Goal: Information Seeking & Learning: Learn about a topic

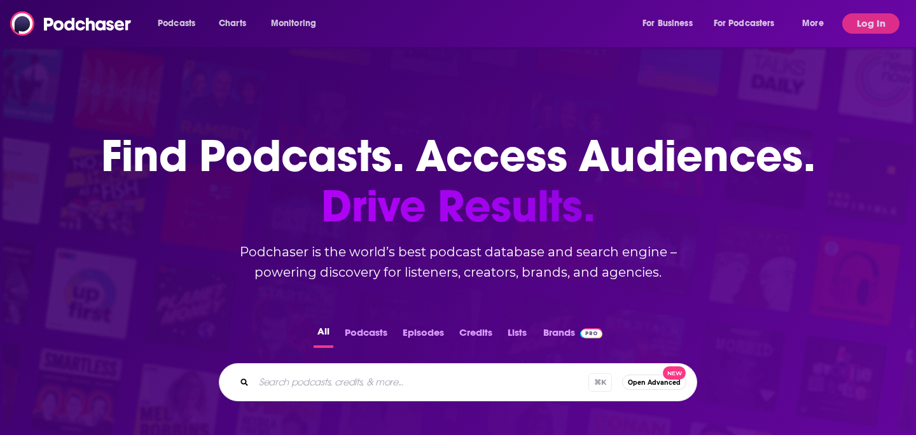
click at [389, 395] on div "⌘ K Open Advanced New" at bounding box center [458, 382] width 478 height 38
click at [375, 380] on input "Search podcasts, credits, & more..." at bounding box center [421, 382] width 335 height 20
type input "[PERSON_NAME]"
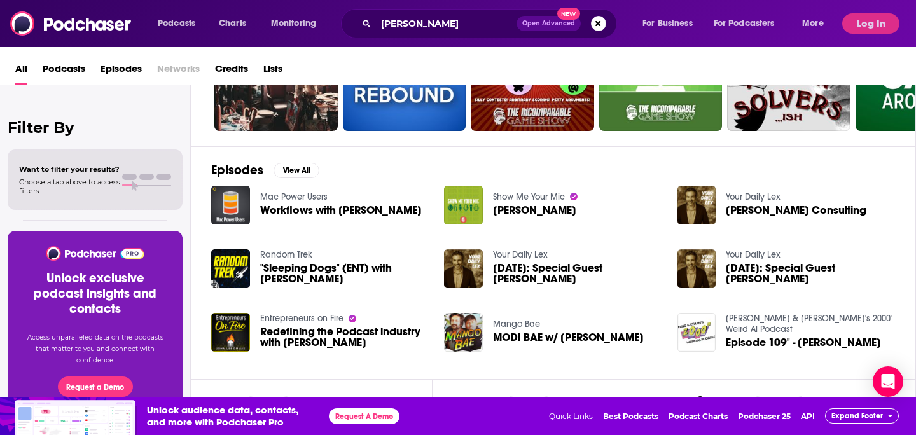
scroll to position [119, 0]
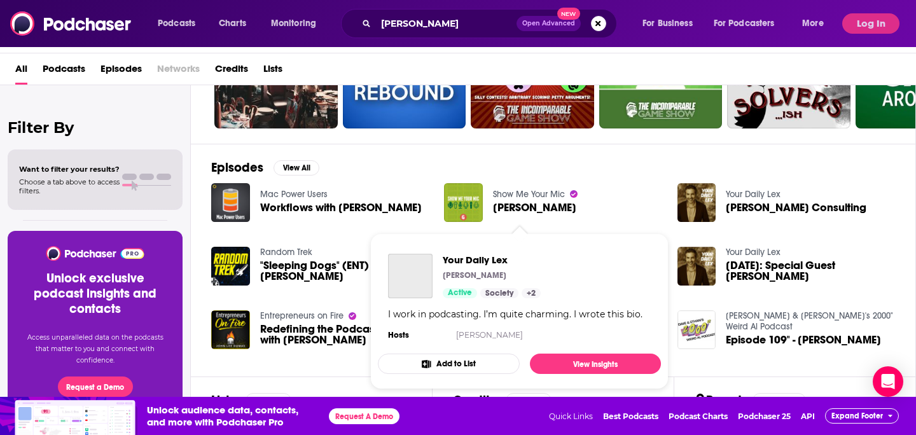
click at [529, 252] on div "Your Daily [PERSON_NAME] Active Society + 2 I work in podcasting. I’m quite cha…" at bounding box center [519, 299] width 283 height 110
click at [472, 258] on span "Your Daily Lex" at bounding box center [492, 260] width 98 height 12
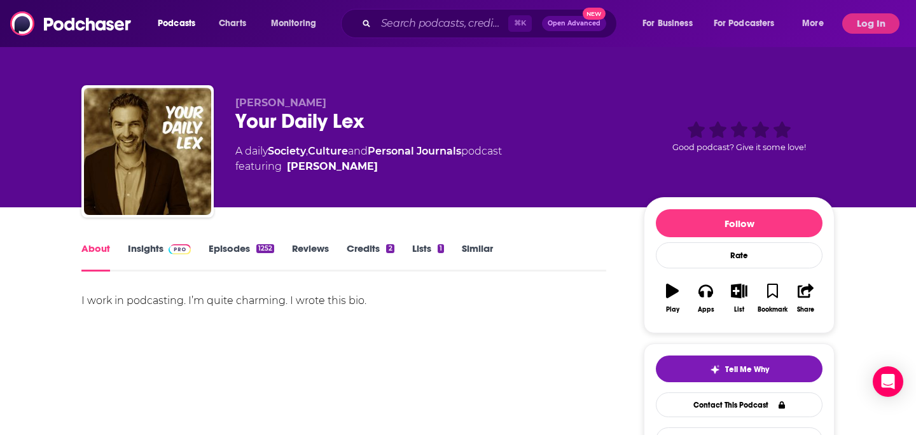
scroll to position [4, 0]
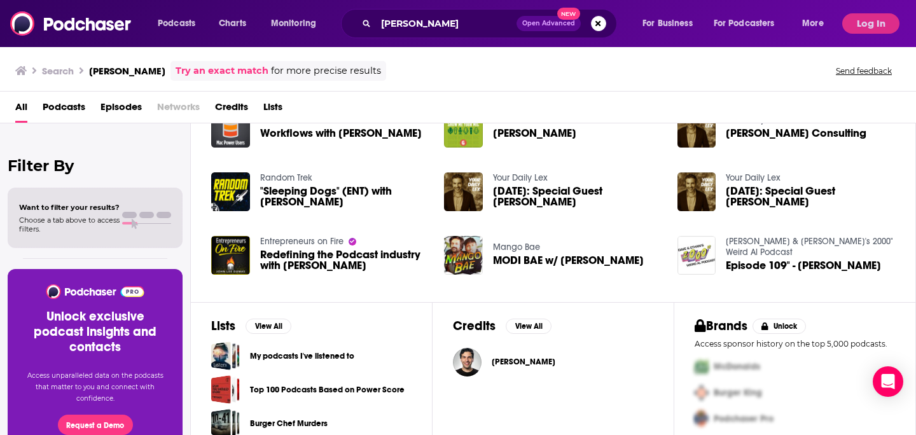
scroll to position [247, 0]
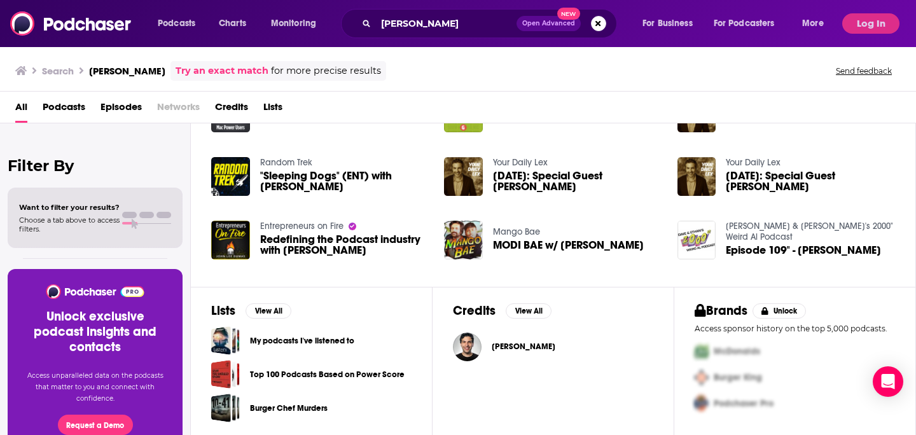
click at [497, 340] on div "[PERSON_NAME]" at bounding box center [524, 346] width 64 height 25
click at [497, 353] on div "[PERSON_NAME]" at bounding box center [524, 346] width 64 height 25
click at [497, 350] on span "[PERSON_NAME]" at bounding box center [524, 346] width 64 height 10
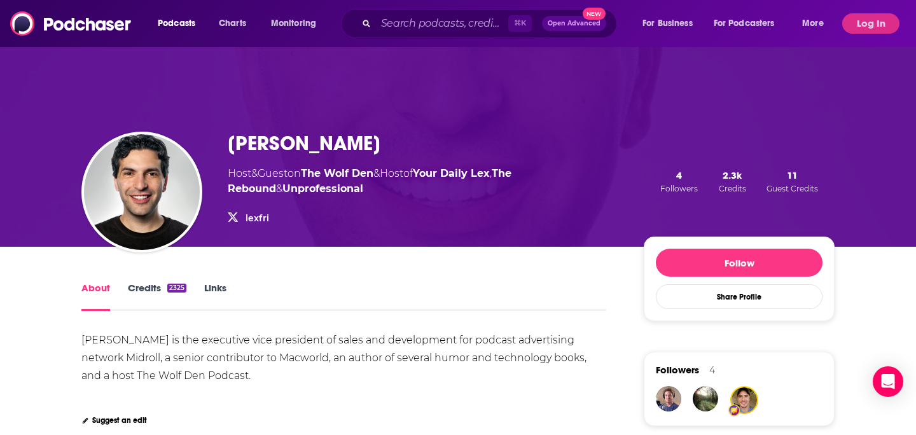
scroll to position [4, 0]
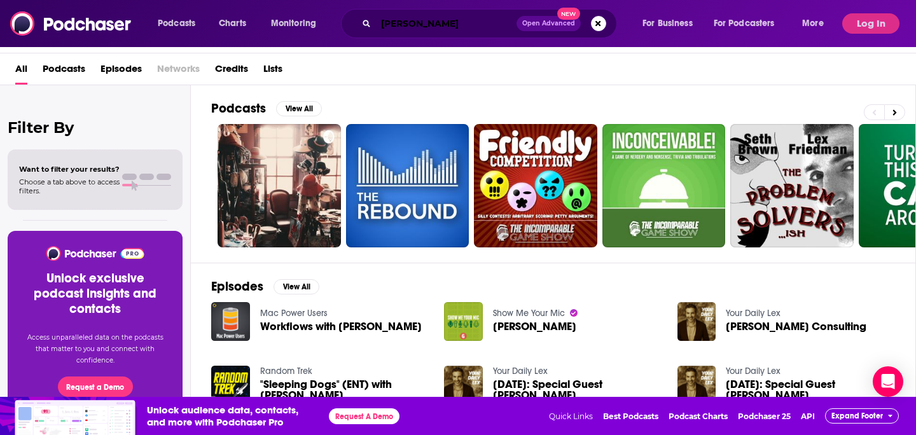
click at [412, 27] on input "[PERSON_NAME]" at bounding box center [446, 23] width 141 height 20
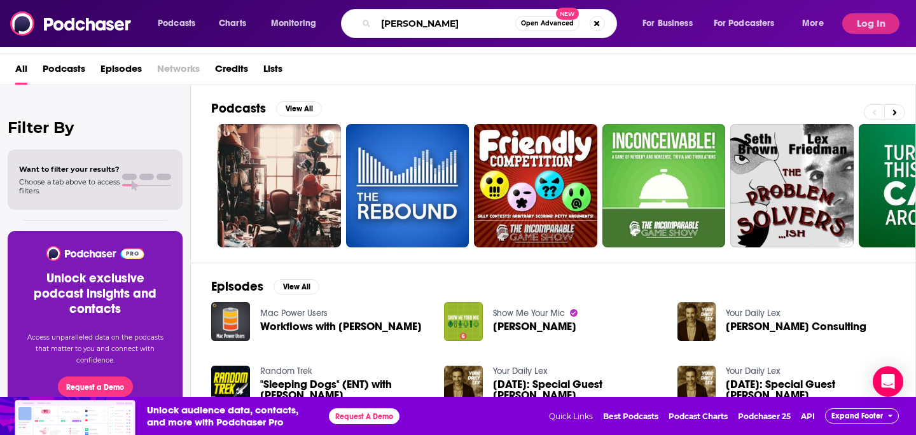
type input "[PERSON_NAME]"
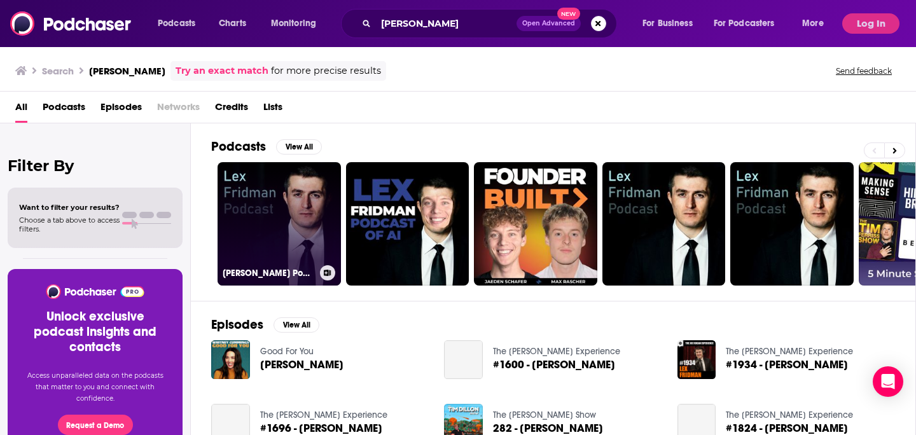
click at [305, 195] on link "[PERSON_NAME] Podcast" at bounding box center [278, 223] width 123 height 123
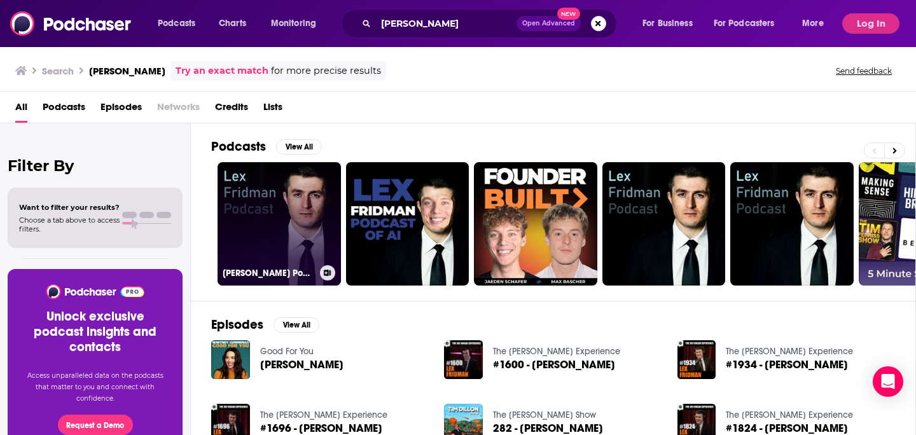
click at [307, 203] on link "[PERSON_NAME] Podcast" at bounding box center [278, 223] width 123 height 123
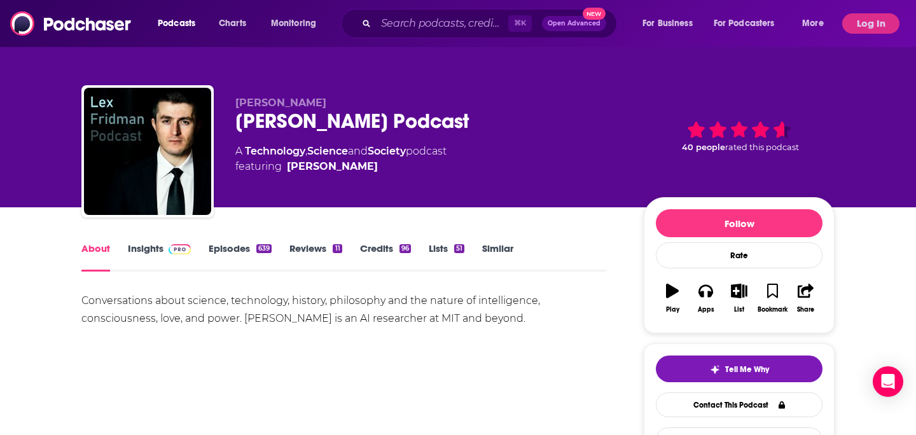
click at [248, 252] on link "Episodes 639" at bounding box center [240, 256] width 63 height 29
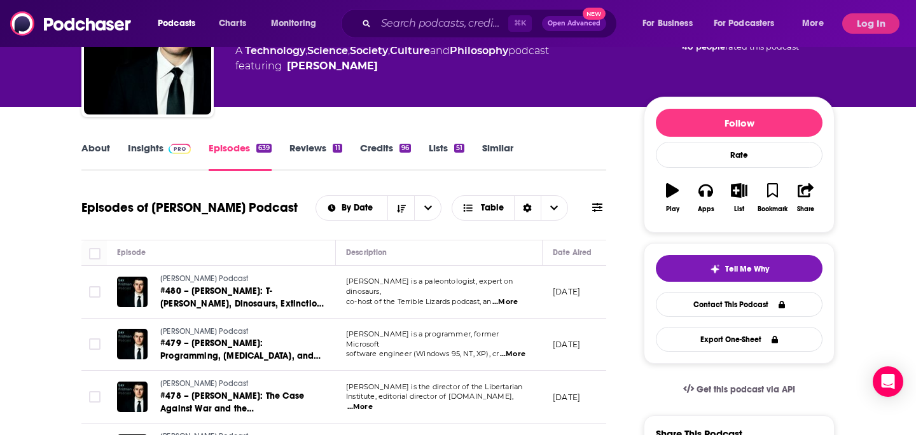
scroll to position [0, 17]
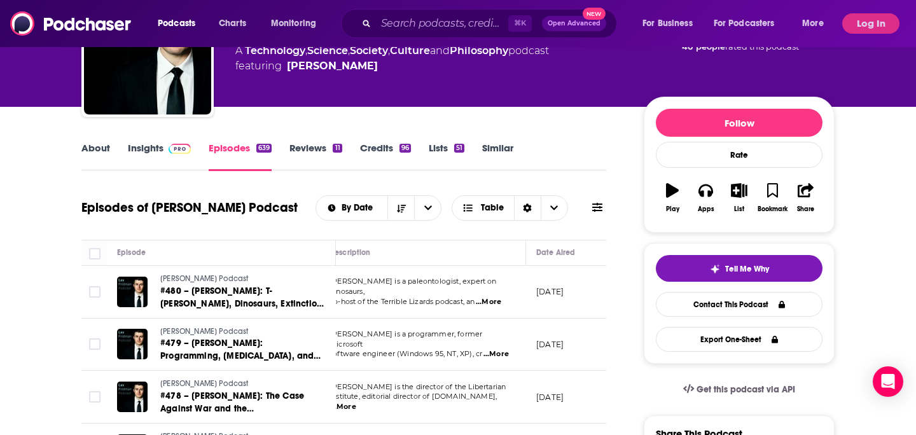
click at [104, 151] on link "About" at bounding box center [95, 156] width 29 height 29
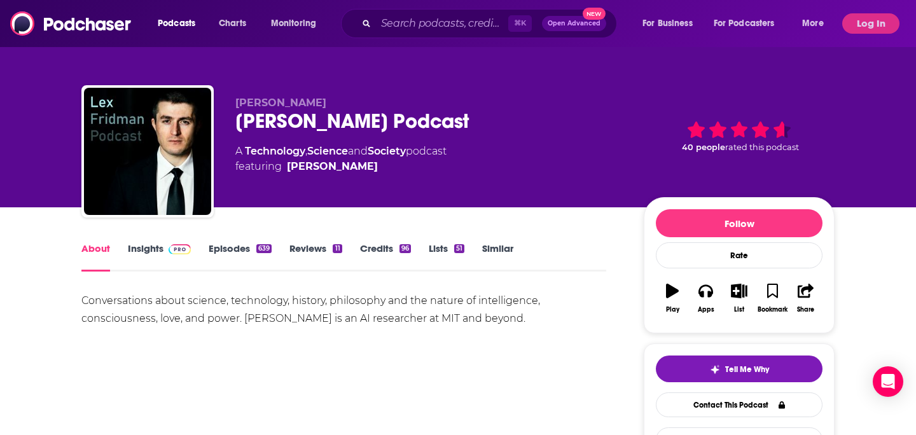
click at [259, 305] on div "Conversations about science, technology, history, philosophy and the nature of …" at bounding box center [343, 310] width 525 height 36
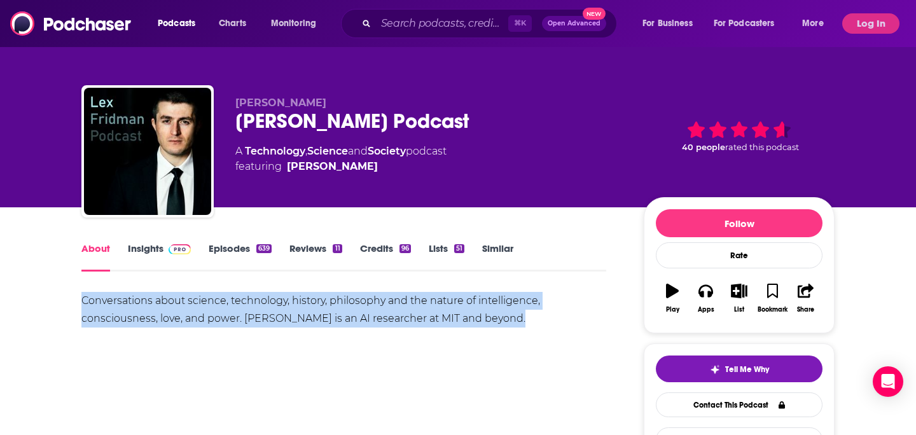
click at [259, 305] on div "Conversations about science, technology, history, philosophy and the nature of …" at bounding box center [343, 310] width 525 height 36
copy div "Conversations about science, technology, history, philosophy and the nature of …"
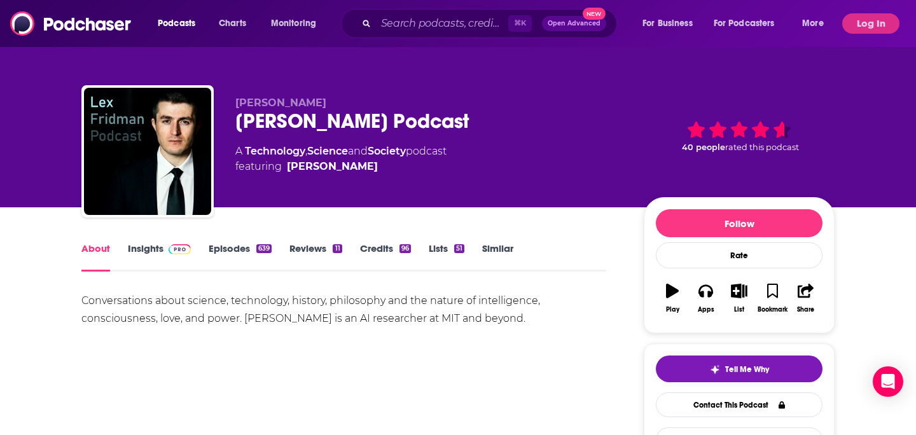
click at [368, 114] on div "[PERSON_NAME] Podcast" at bounding box center [429, 121] width 388 height 25
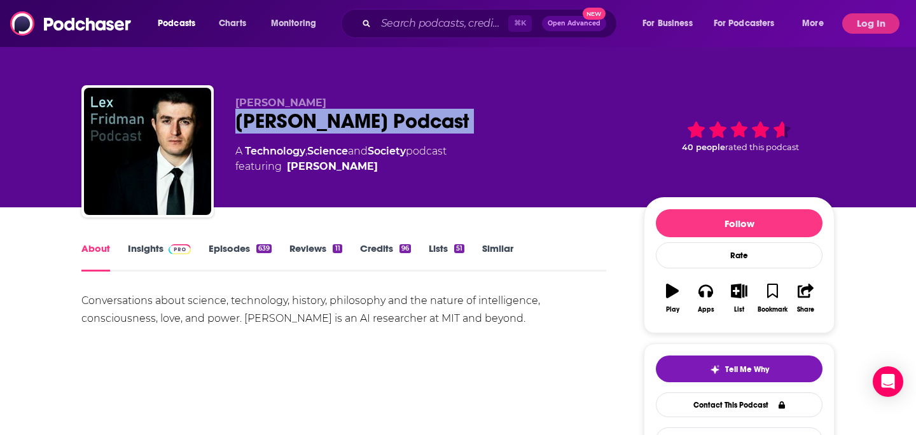
click at [368, 114] on div "[PERSON_NAME] Podcast" at bounding box center [429, 121] width 388 height 25
copy h1 "[PERSON_NAME] Podcast"
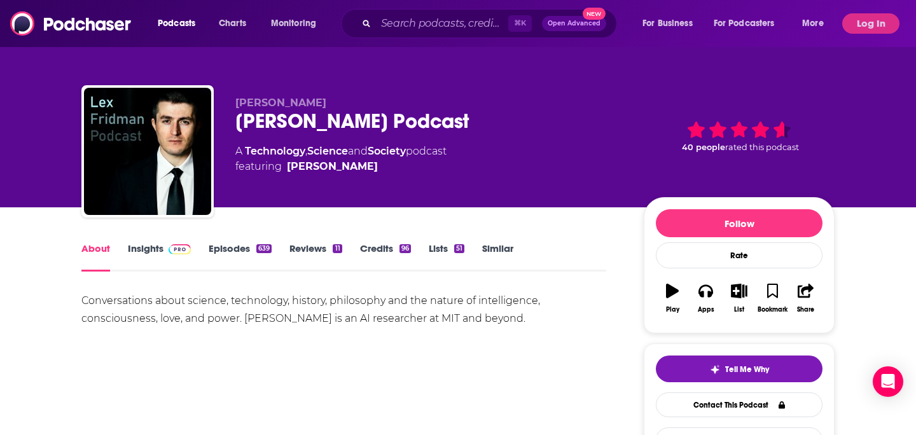
click at [470, 317] on div "Conversations about science, technology, history, philosophy and the nature of …" at bounding box center [343, 310] width 525 height 36
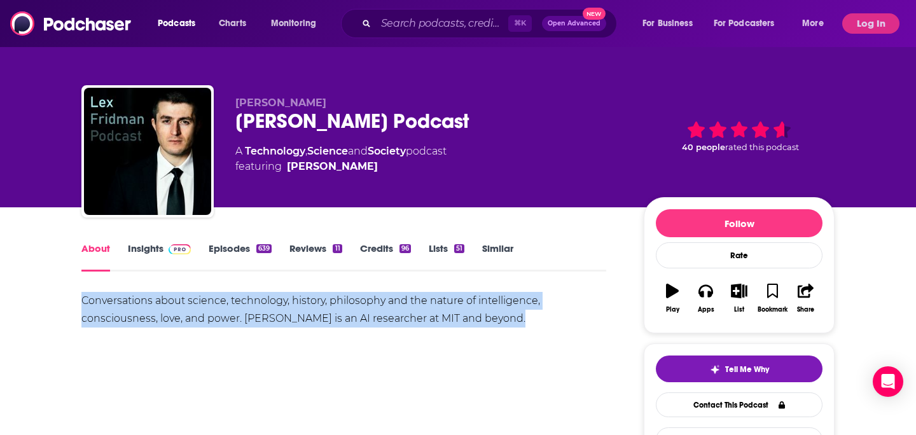
click at [470, 317] on div "Conversations about science, technology, history, philosophy and the nature of …" at bounding box center [343, 310] width 525 height 36
copy div "Conversations about science, technology, history, philosophy and the nature of …"
